Goal: Task Accomplishment & Management: Complete application form

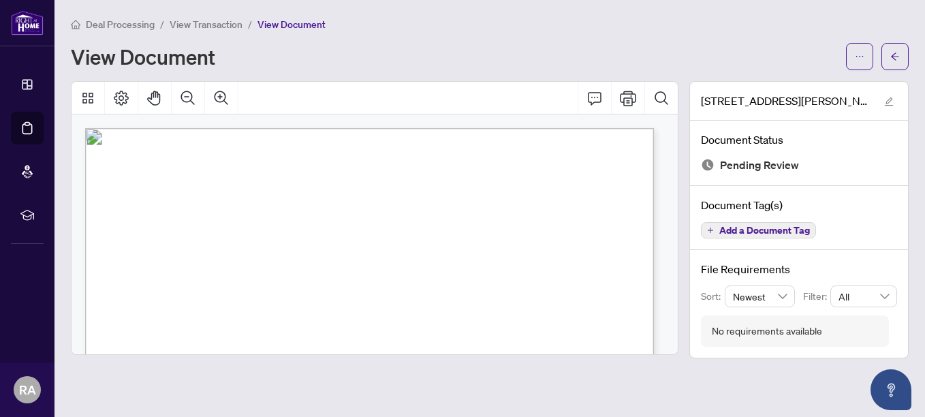
click at [117, 25] on span "Deal Processing" at bounding box center [120, 24] width 69 height 12
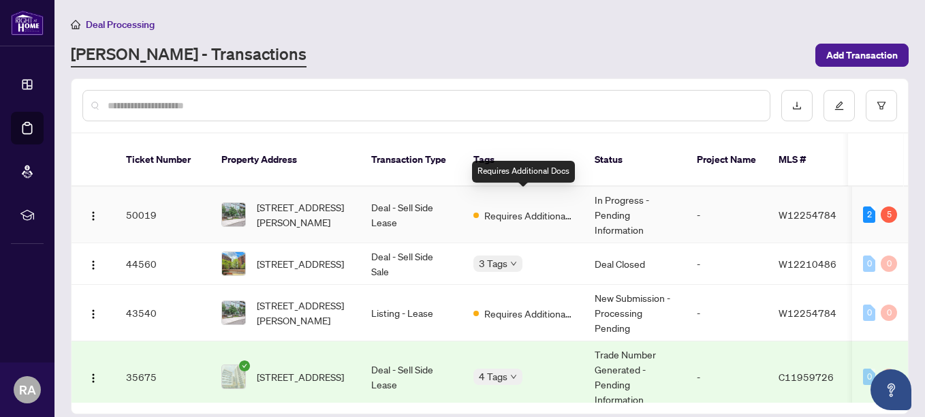
click at [507, 208] on span "Requires Additional Docs" at bounding box center [529, 215] width 89 height 15
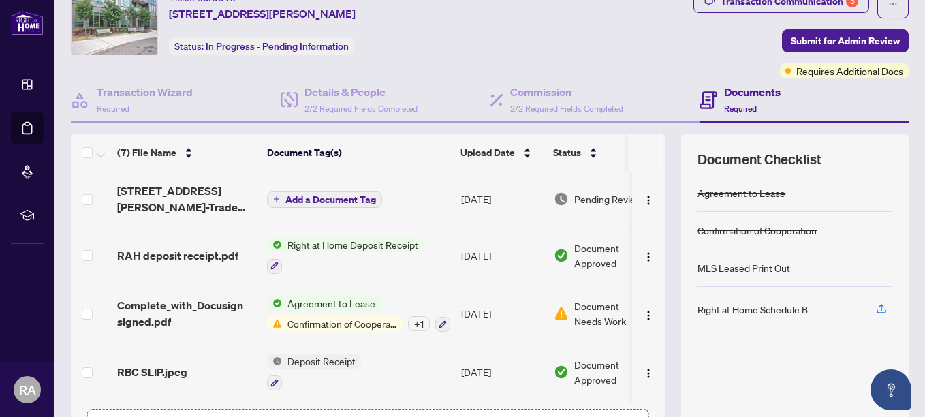
scroll to position [85, 0]
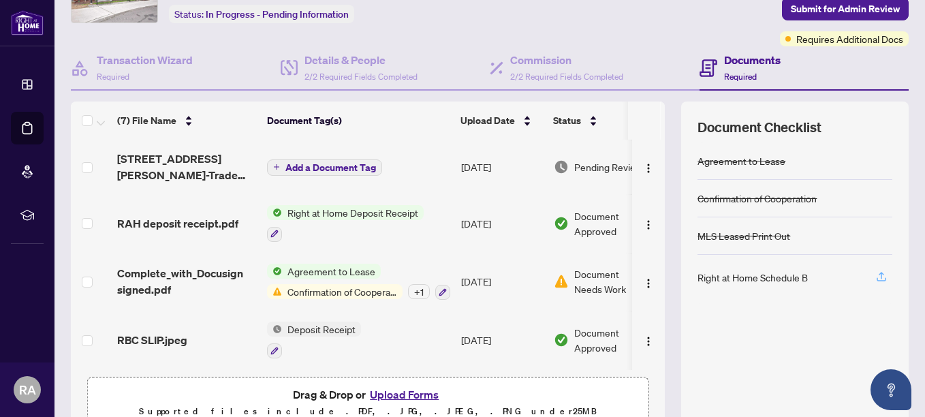
click at [879, 273] on icon "button" at bounding box center [881, 275] width 5 height 7
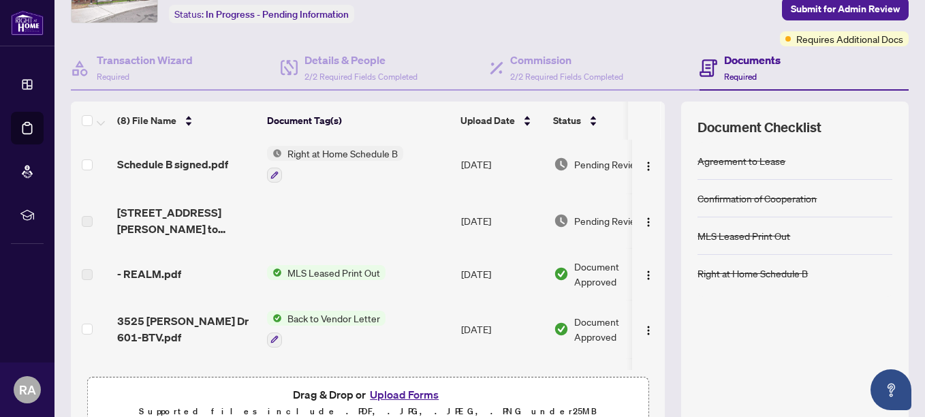
scroll to position [0, 0]
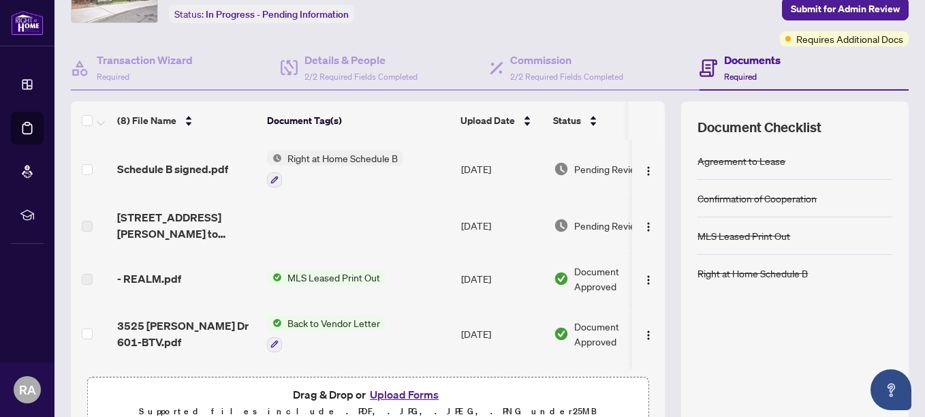
click at [366, 159] on span "Right at Home Schedule B" at bounding box center [342, 158] width 121 height 15
click at [365, 180] on div at bounding box center [335, 179] width 136 height 16
click at [273, 179] on icon "button" at bounding box center [275, 180] width 8 height 8
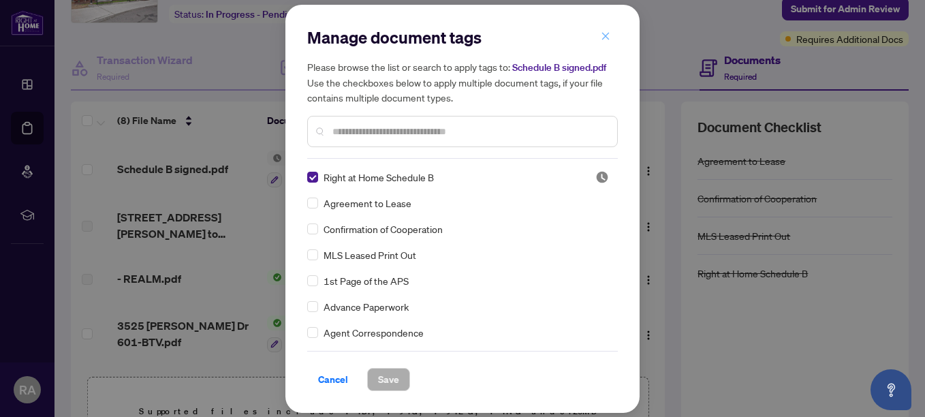
click at [601, 38] on icon "close" at bounding box center [606, 36] width 10 height 10
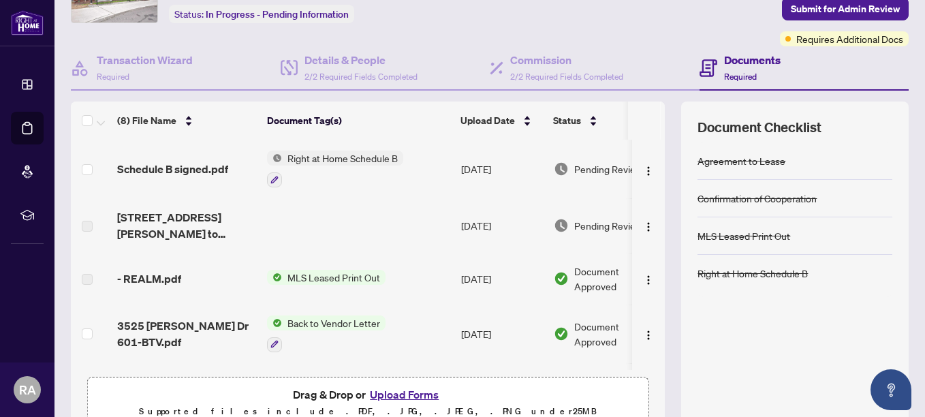
click at [311, 159] on span "Right at Home Schedule B" at bounding box center [342, 158] width 121 height 15
click at [209, 168] on span "Schedule B signed.pdf" at bounding box center [172, 169] width 111 height 16
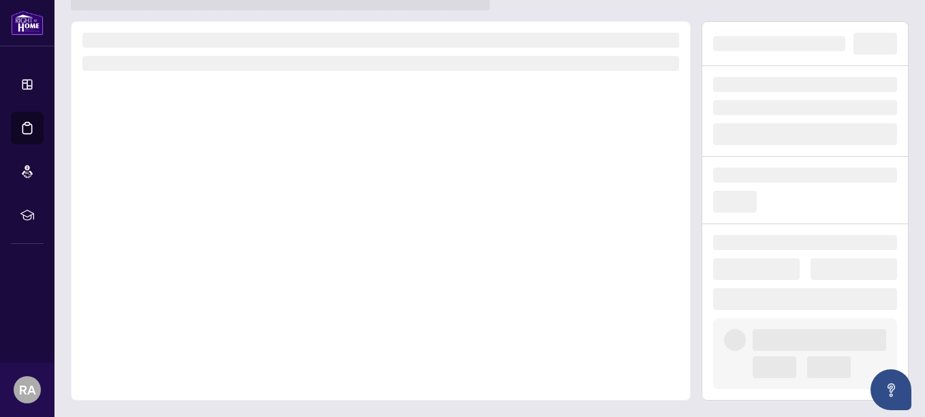
click at [209, 168] on div at bounding box center [381, 211] width 620 height 380
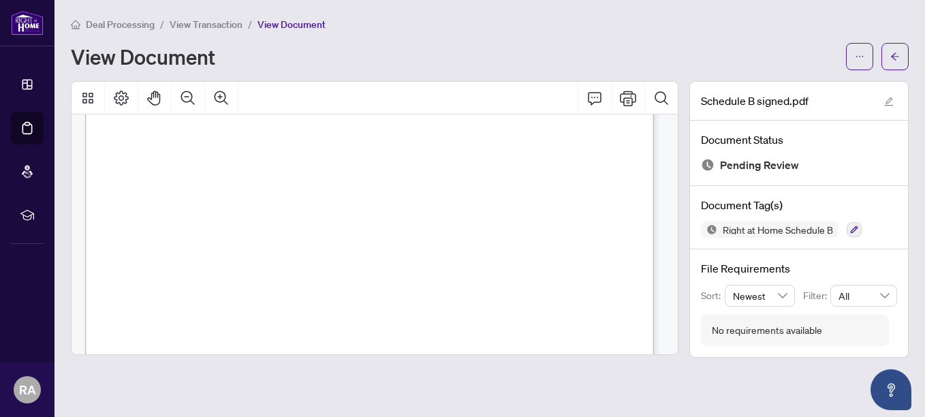
scroll to position [0, 0]
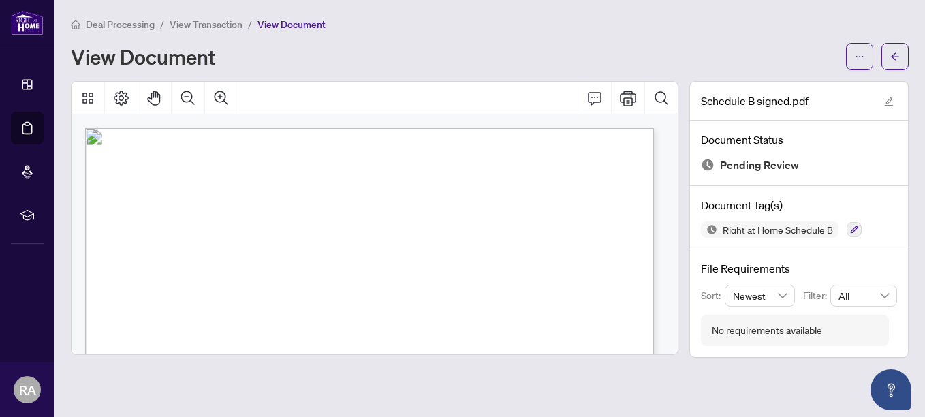
click at [142, 26] on span "Deal Processing" at bounding box center [120, 24] width 69 height 12
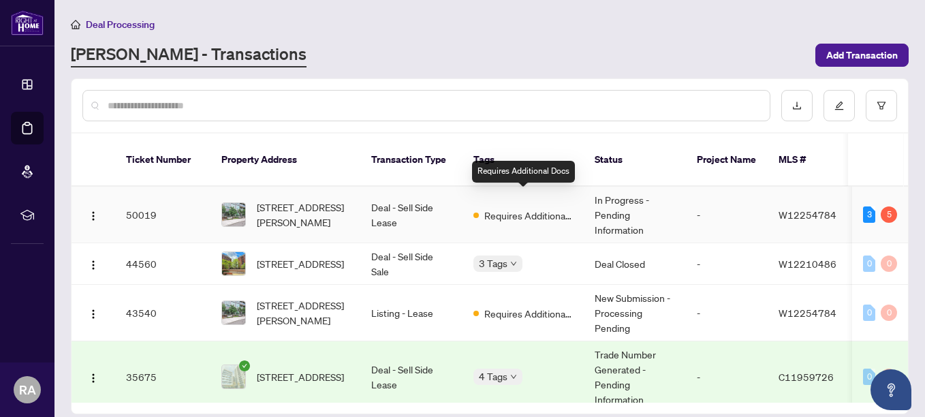
click at [493, 208] on span "Requires Additional Docs" at bounding box center [529, 215] width 89 height 15
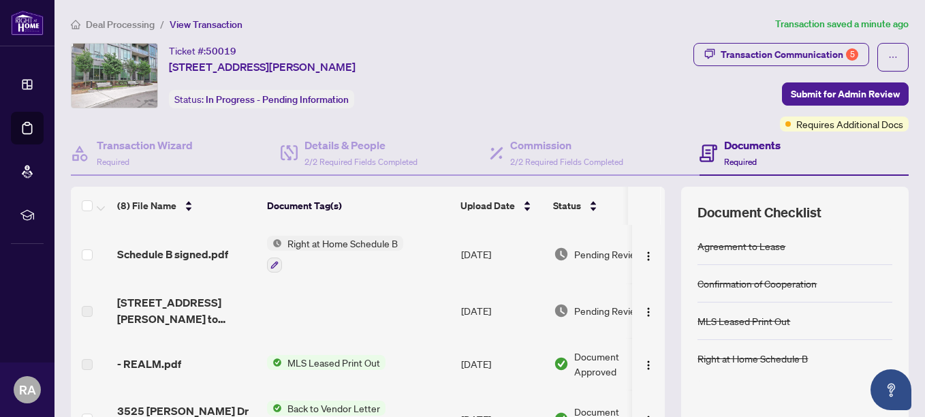
click at [737, 150] on h4 "Documents" at bounding box center [752, 145] width 57 height 16
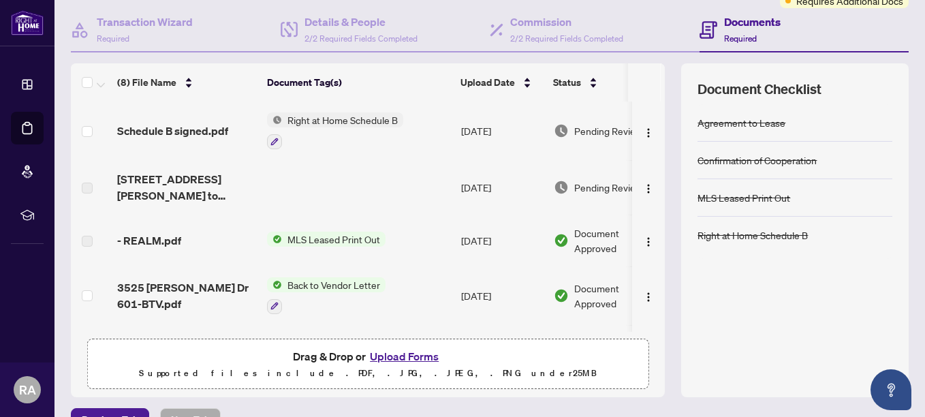
scroll to position [136, 0]
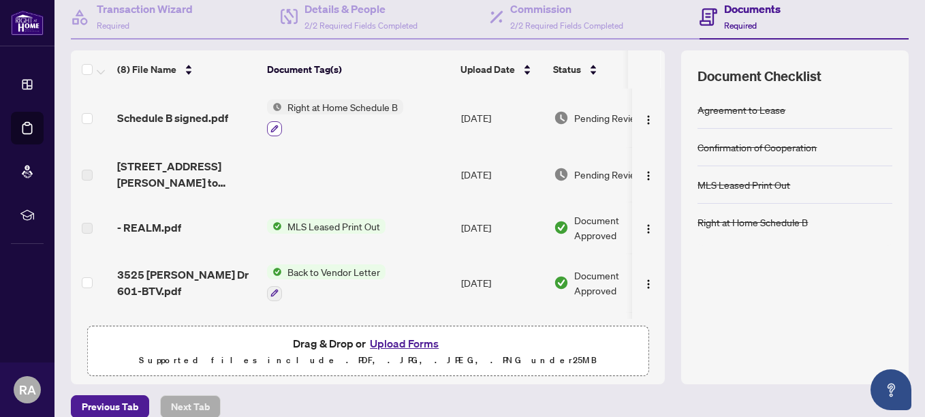
click at [279, 129] on button "button" at bounding box center [274, 128] width 15 height 15
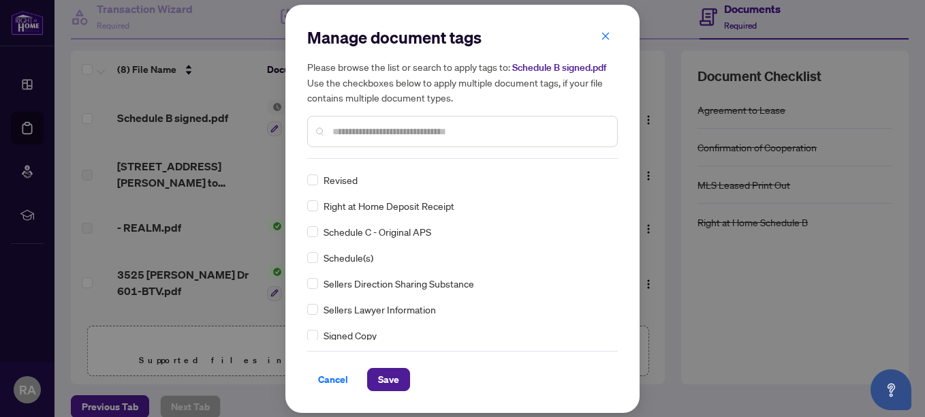
scroll to position [0, 0]
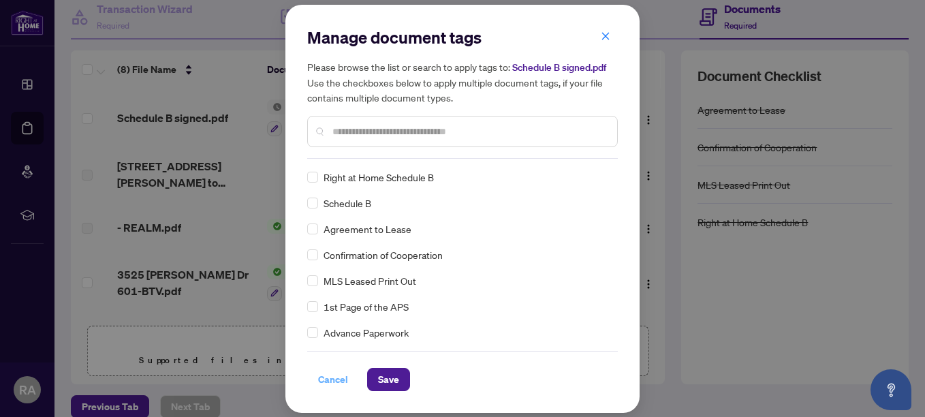
click at [337, 378] on span "Cancel" at bounding box center [333, 380] width 30 height 22
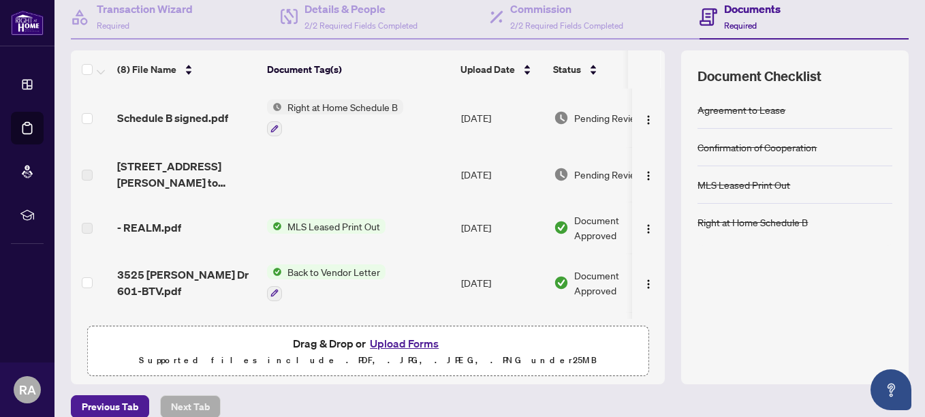
click at [414, 340] on button "Upload Forms" at bounding box center [404, 344] width 77 height 18
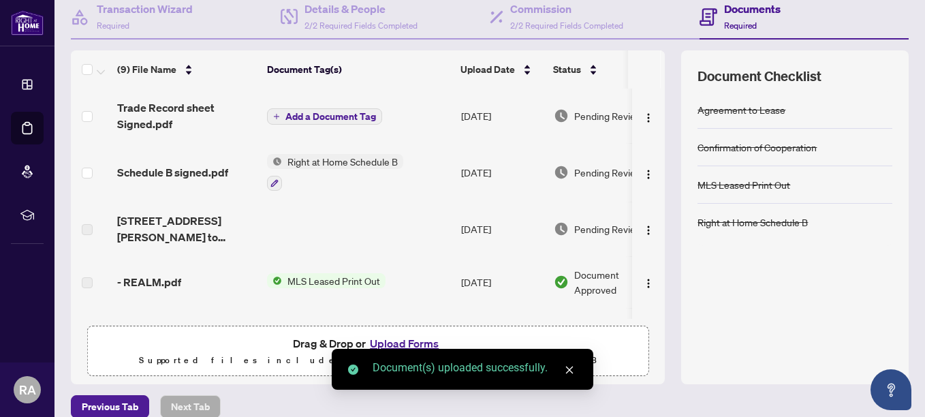
click at [335, 114] on span "Add a Document Tag" at bounding box center [331, 117] width 91 height 10
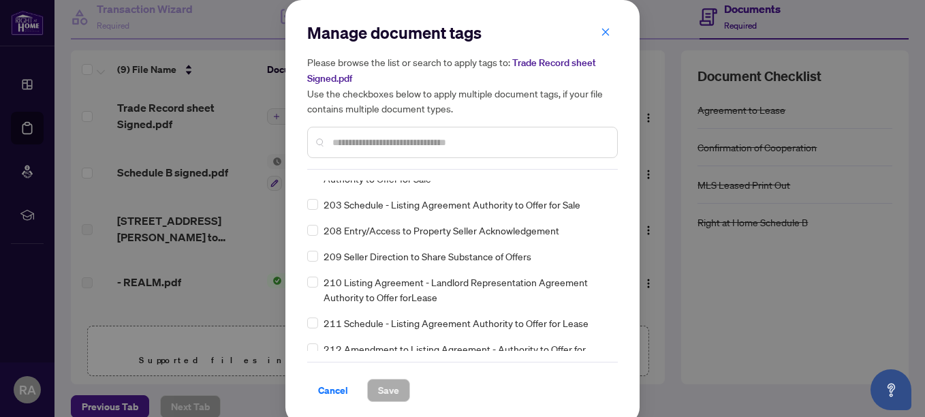
scroll to position [4498, 0]
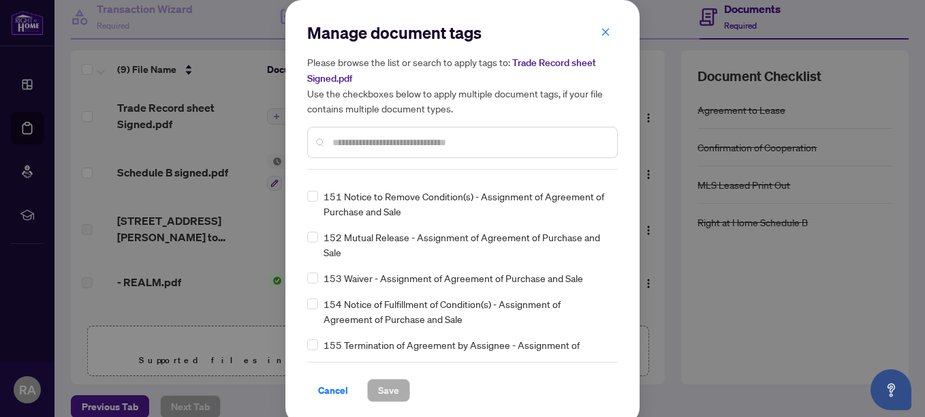
click at [406, 143] on input "text" at bounding box center [470, 142] width 274 height 15
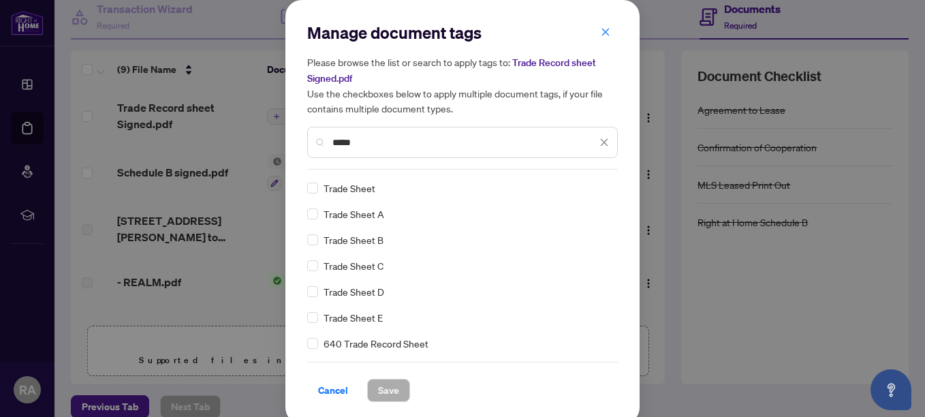
scroll to position [0, 0]
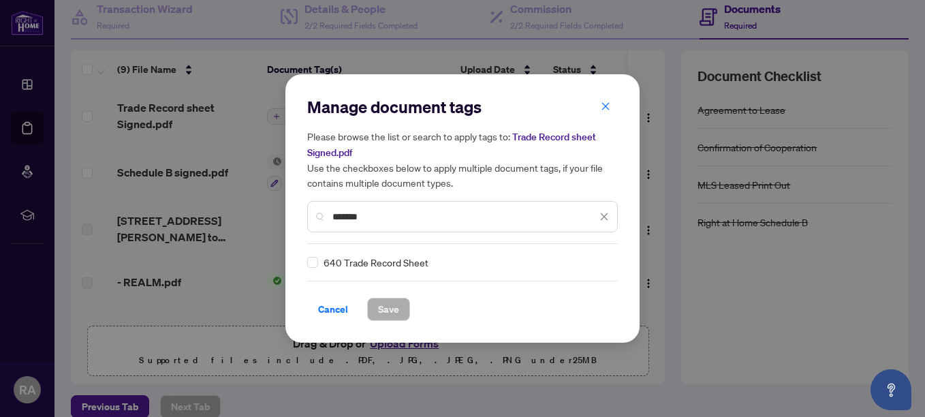
type input "*******"
click at [399, 308] on button "Save" at bounding box center [388, 309] width 43 height 23
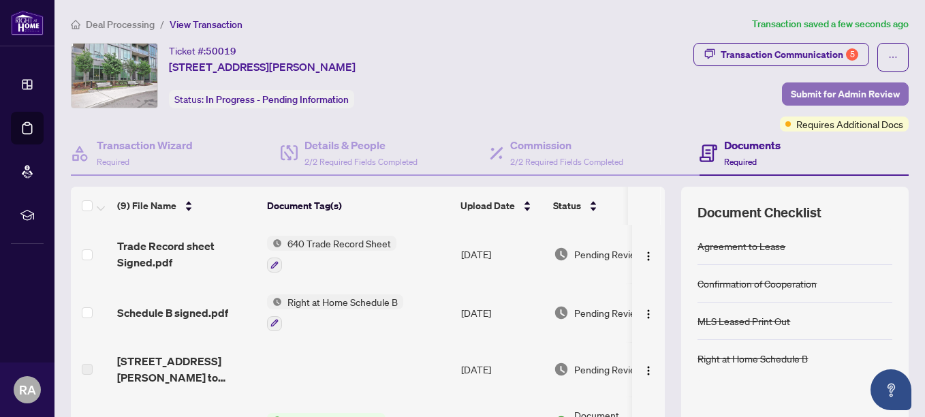
click at [822, 95] on span "Submit for Admin Review" at bounding box center [845, 94] width 109 height 22
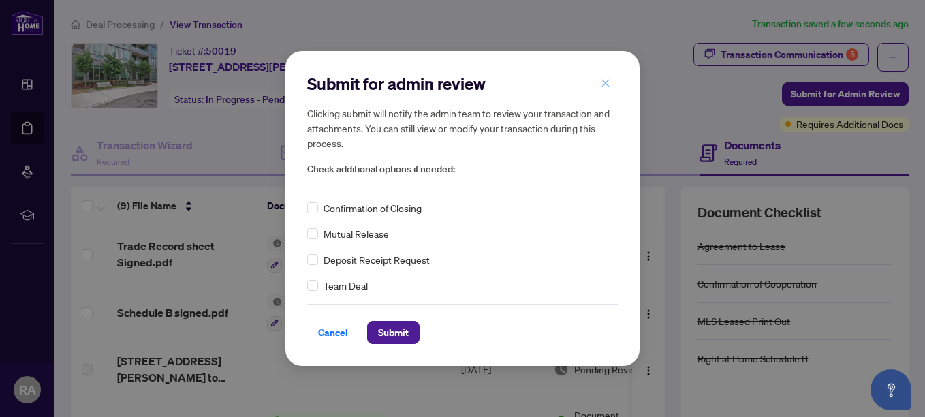
click at [607, 85] on icon "close" at bounding box center [606, 83] width 10 height 10
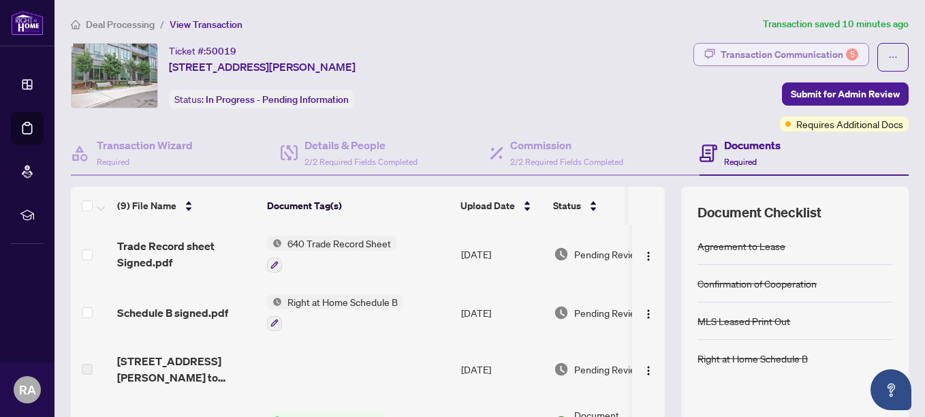
click at [754, 55] on div "Transaction Communication 5" at bounding box center [790, 55] width 138 height 22
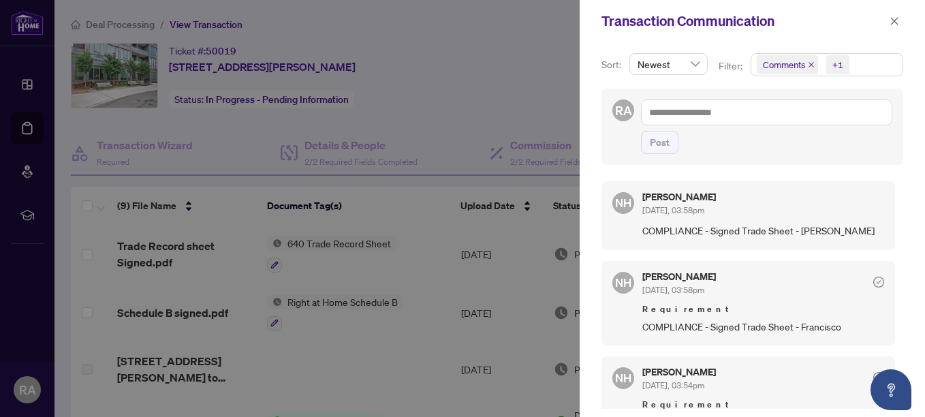
click at [522, 59] on div at bounding box center [462, 208] width 925 height 417
click at [894, 20] on icon "close" at bounding box center [895, 21] width 10 height 10
